Goal: Task Accomplishment & Management: Complete application form

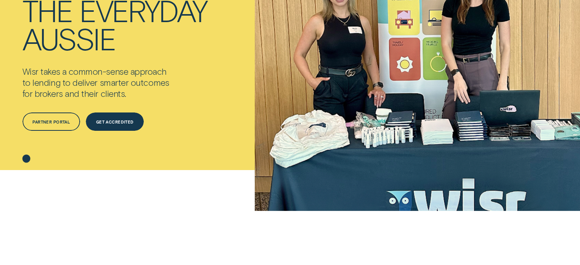
scroll to position [114, 0]
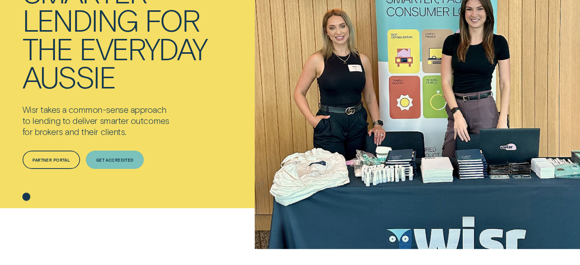
click at [109, 159] on div "Get Accredited" at bounding box center [115, 159] width 38 height 3
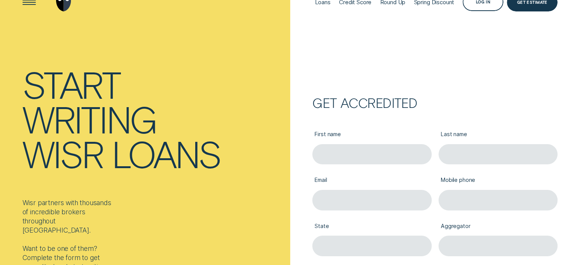
scroll to position [76, 0]
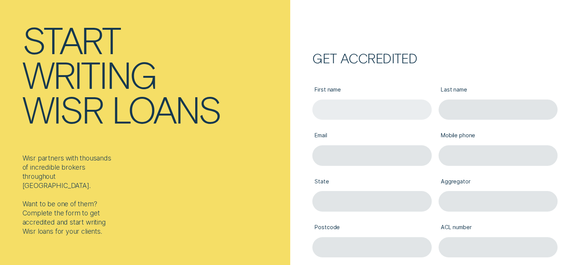
click at [354, 109] on input "First name" at bounding box center [372, 110] width 119 height 20
type input "[PERSON_NAME]"
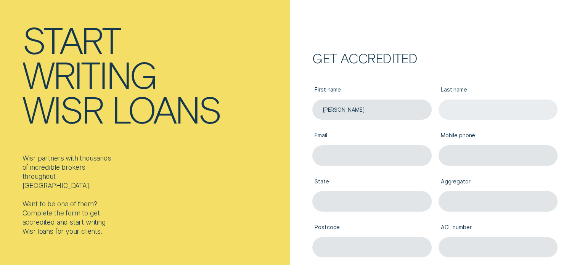
click at [453, 103] on input "Last name" at bounding box center [498, 110] width 119 height 20
type input "Ghosh"
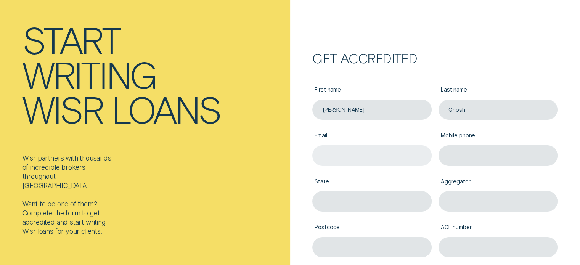
click at [370, 155] on input "Email" at bounding box center [372, 155] width 119 height 20
type input "info@geoidfinance.com.au"
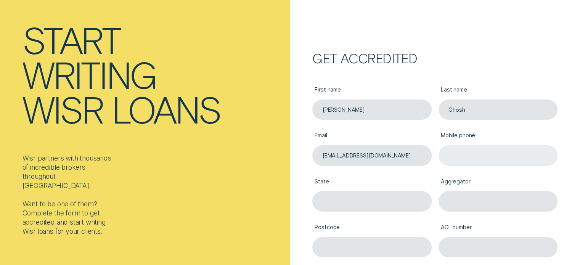
click at [466, 152] on input "Mobile phone" at bounding box center [498, 155] width 119 height 20
type input "0404423111"
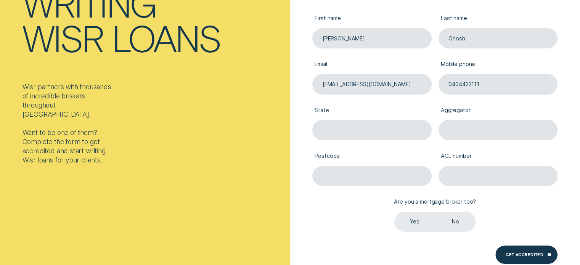
scroll to position [153, 0]
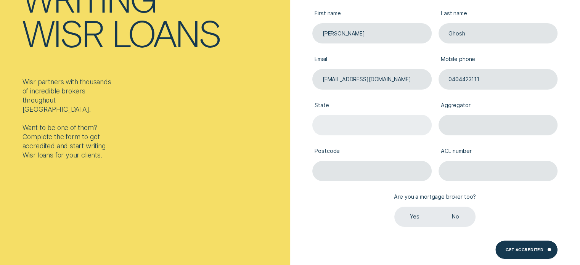
click at [373, 124] on input "State" at bounding box center [372, 125] width 119 height 20
type input "VIC"
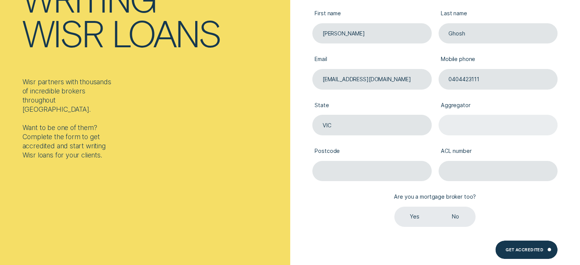
click at [456, 121] on input "Aggregator" at bounding box center [498, 125] width 119 height 20
type input "AFG"
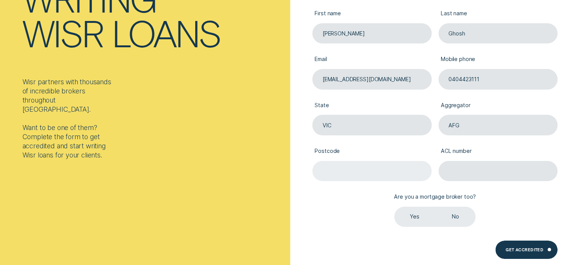
click at [397, 174] on input "Postcode" at bounding box center [372, 171] width 119 height 20
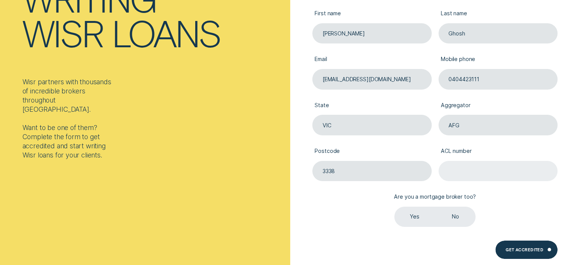
type input "3338"
click at [474, 173] on input "ACL number" at bounding box center [498, 171] width 119 height 20
type input "389087"
click at [411, 214] on label "Yes" at bounding box center [415, 217] width 41 height 20
click at [395, 207] on input "Yes" at bounding box center [395, 207] width 0 height 0
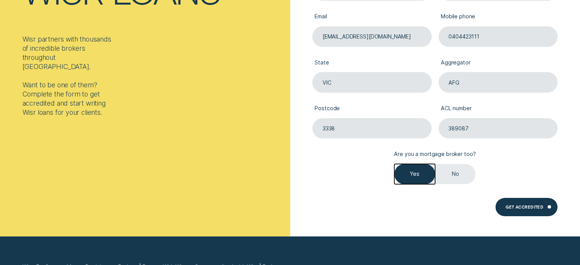
scroll to position [191, 0]
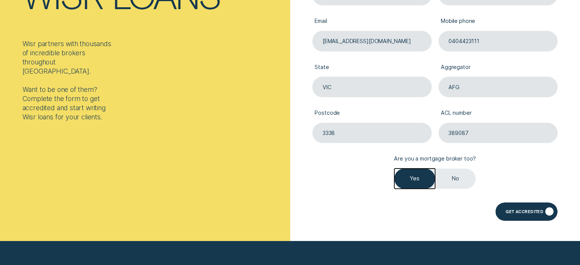
click at [534, 211] on div "Get Accredited" at bounding box center [525, 212] width 38 height 3
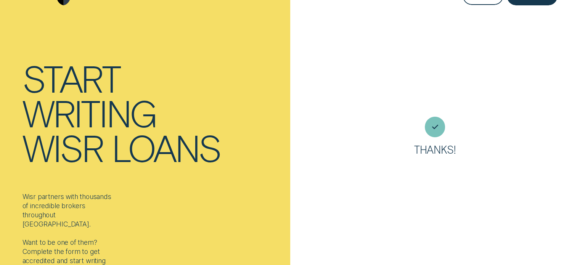
scroll to position [0, 0]
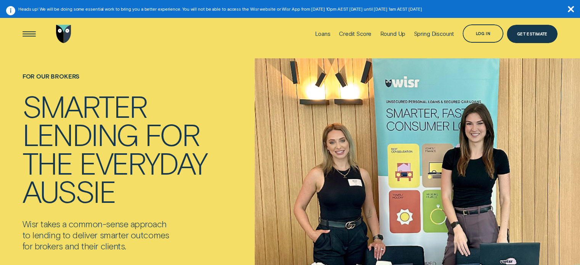
click at [572, 8] on icon "button" at bounding box center [571, 9] width 6 height 6
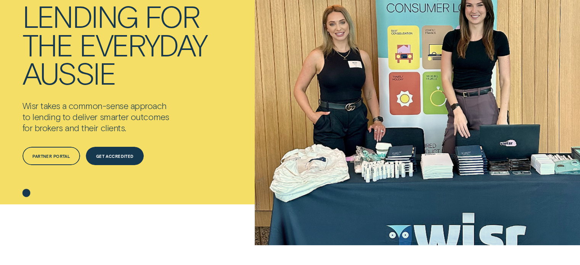
scroll to position [114, 0]
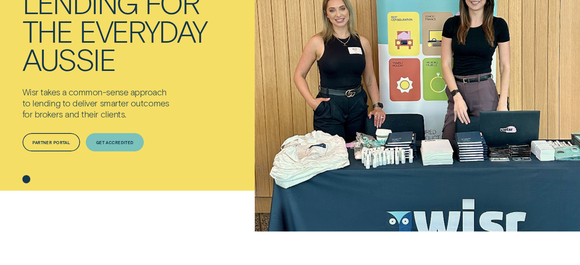
click at [111, 143] on div "Get Accredited" at bounding box center [115, 142] width 38 height 3
